Goal: Task Accomplishment & Management: Use online tool/utility

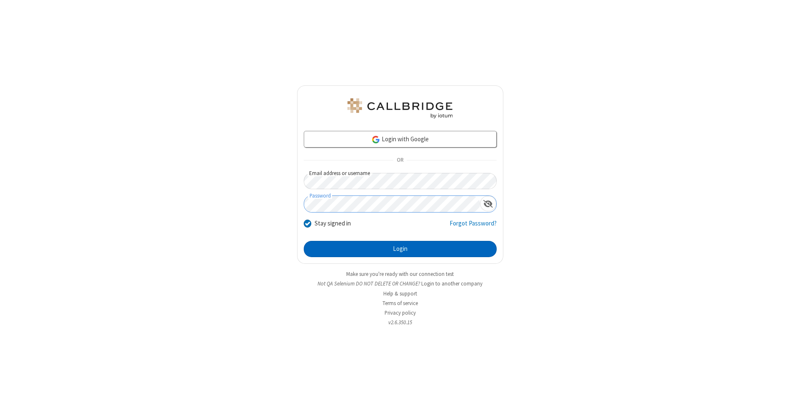
click at [400, 249] on button "Login" at bounding box center [400, 249] width 193 height 17
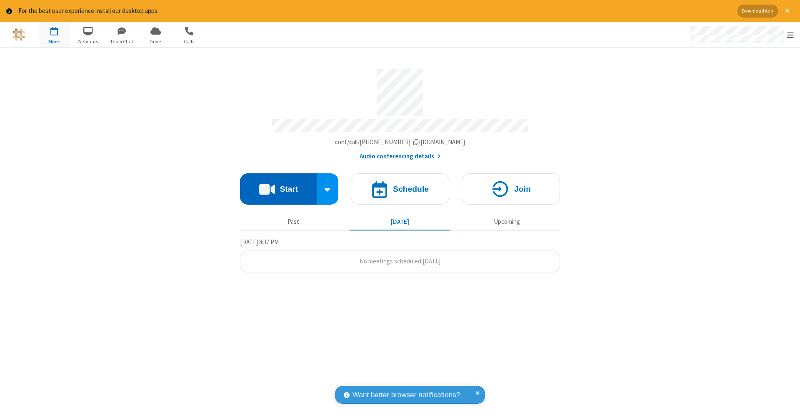
click at [278, 185] on button "Start" at bounding box center [278, 188] width 77 height 31
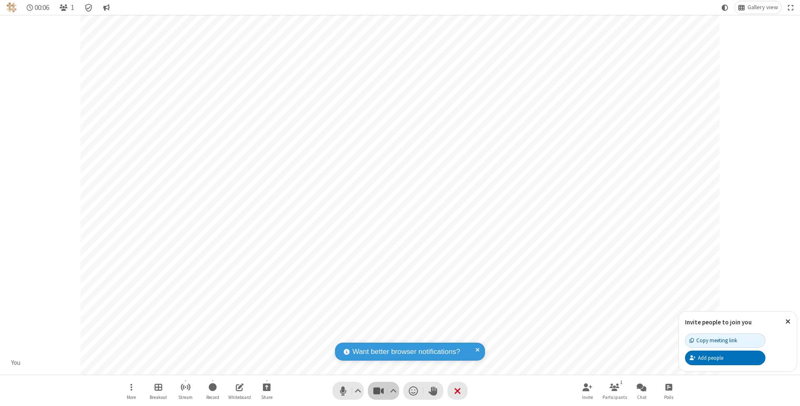
click at [378, 391] on span "Stop video (⌘+Shift+V)" at bounding box center [378, 391] width 12 height 12
click at [378, 391] on span "Start video (⌘+Shift+V)" at bounding box center [378, 391] width 12 height 12
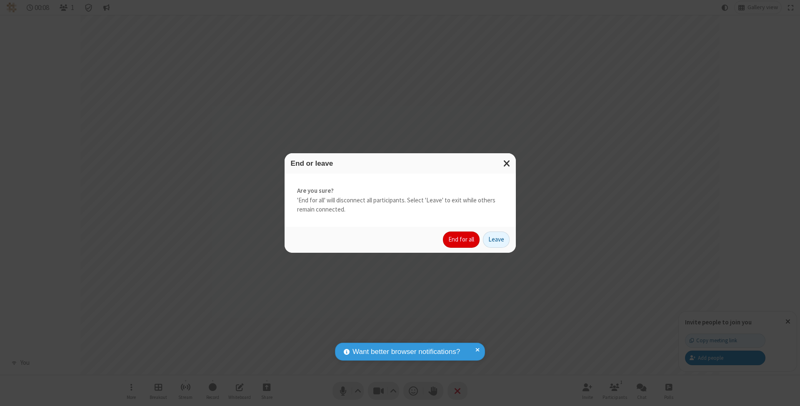
click at [462, 239] on button "End for all" at bounding box center [461, 240] width 37 height 17
